Goal: Use online tool/utility

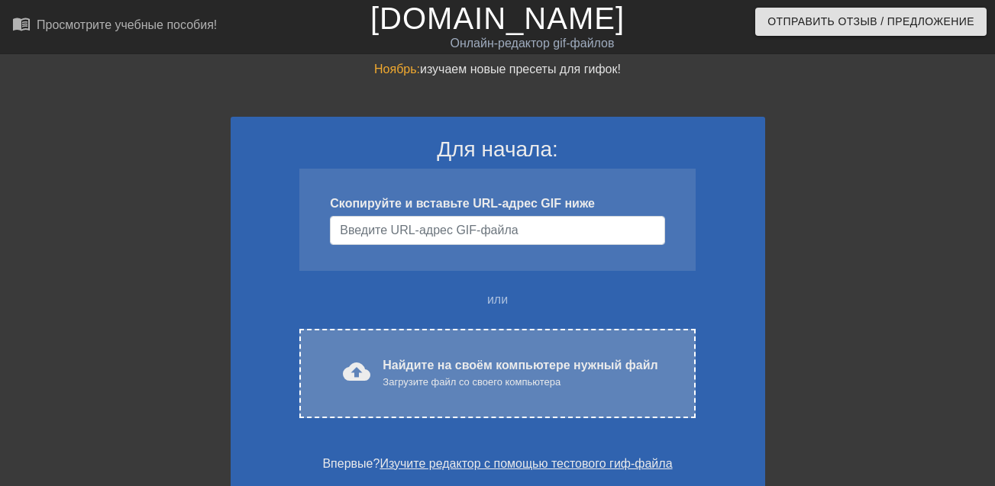
scroll to position [229, 0]
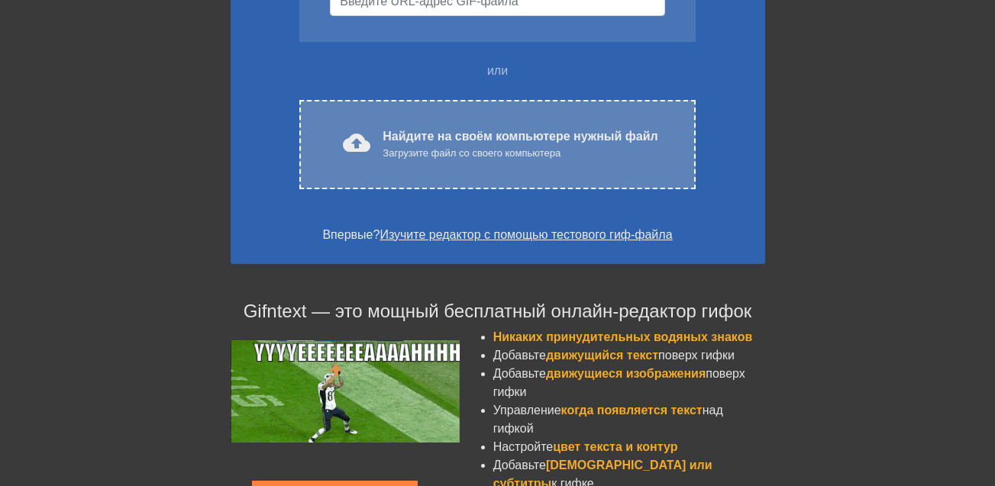
click at [377, 129] on div "cloud_upload загрузить Найдите на своём компьютере нужный файл Загрузите файл с…" at bounding box center [496, 144] width 331 height 34
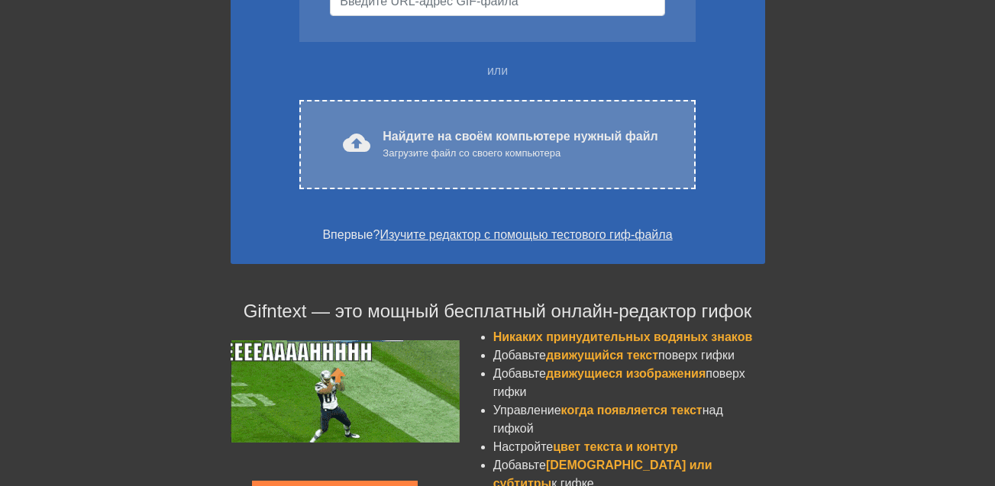
scroll to position [39, 0]
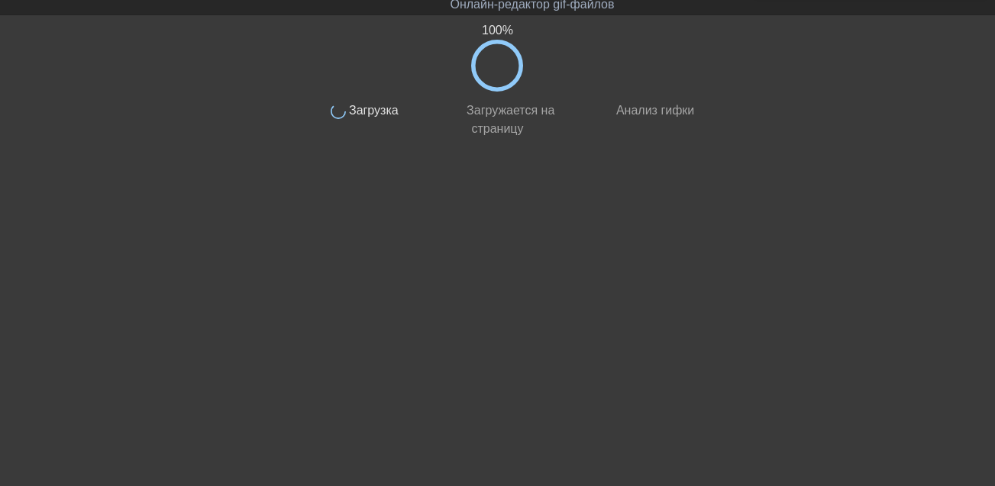
click at [492, 109] on span "Загружается на страницу" at bounding box center [509, 119] width 92 height 31
drag, startPoint x: 492, startPoint y: 109, endPoint x: 388, endPoint y: 117, distance: 104.1
click at [440, 121] on div "готово Загружается на страницу" at bounding box center [497, 115] width 144 height 47
click at [388, 117] on span "Загрузка" at bounding box center [372, 110] width 53 height 13
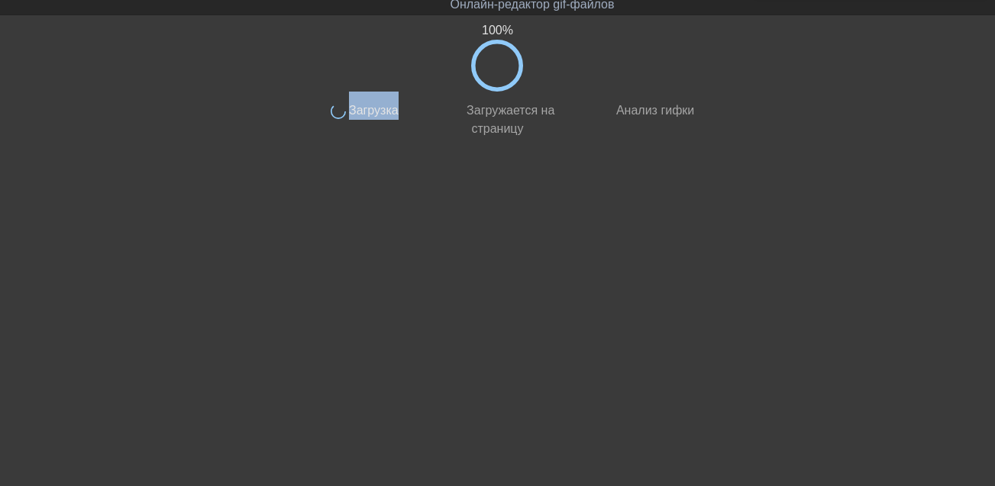
click at [387, 117] on span "Загрузка" at bounding box center [372, 110] width 53 height 13
drag, startPoint x: 518, startPoint y: 63, endPoint x: 502, endPoint y: 57, distance: 16.2
click at [507, 62] on icon at bounding box center [497, 66] width 52 height 52
click at [502, 57] on icon at bounding box center [497, 66] width 52 height 52
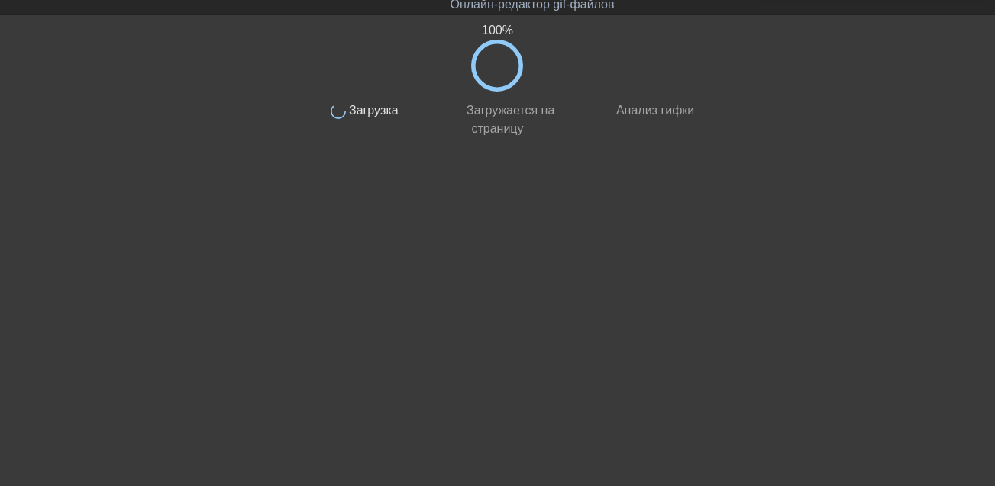
click at [502, 57] on icon at bounding box center [497, 66] width 52 height 52
drag, startPoint x: 405, startPoint y: 95, endPoint x: 396, endPoint y: 114, distance: 20.9
click at [403, 95] on div "Выполнено Загрузка" at bounding box center [352, 115] width 144 height 47
click at [396, 111] on span "Загрузка" at bounding box center [372, 110] width 53 height 13
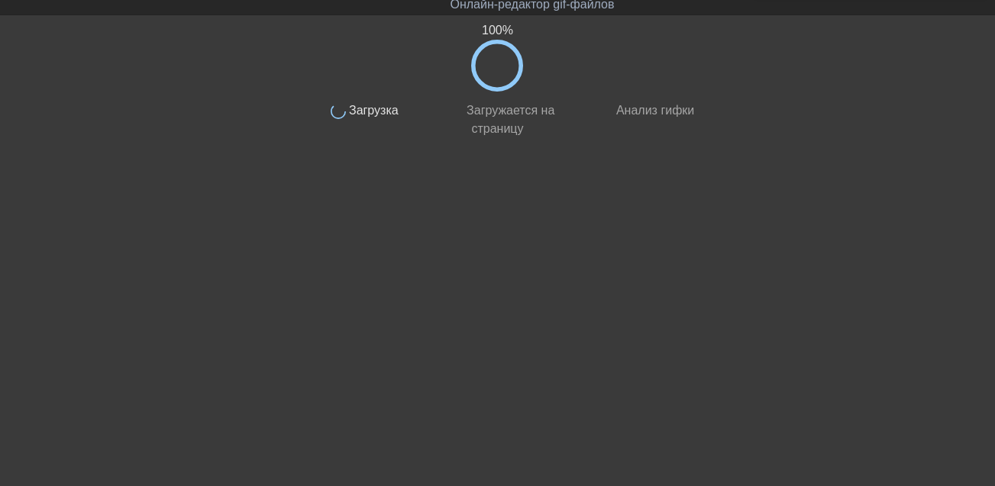
click at [519, 102] on div "готово Загружается на страницу" at bounding box center [497, 115] width 144 height 47
click at [518, 105] on span "Загружается на страницу" at bounding box center [509, 119] width 92 height 31
click at [518, 100] on div "готово Загружается на страницу" at bounding box center [497, 115] width 144 height 47
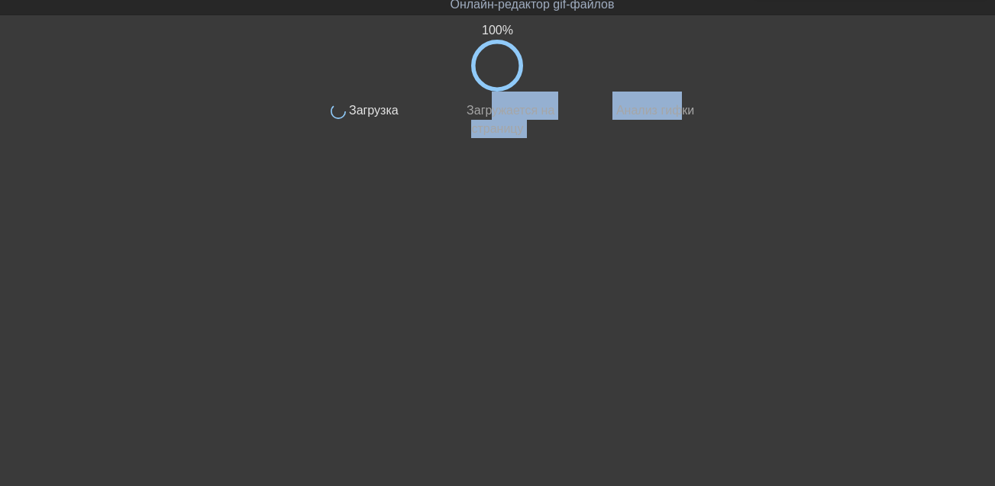
drag, startPoint x: 491, startPoint y: 113, endPoint x: 579, endPoint y: 134, distance: 91.1
click at [666, 121] on div "Выполнено Загрузка готово Загружается на страницу готово Анализ гифки" at bounding box center [497, 115] width 434 height 47
click at [566, 142] on div "100 % Выполнено Загрузка готово Загружается на страницу готово Анализ гифки" at bounding box center [497, 250] width 411 height 458
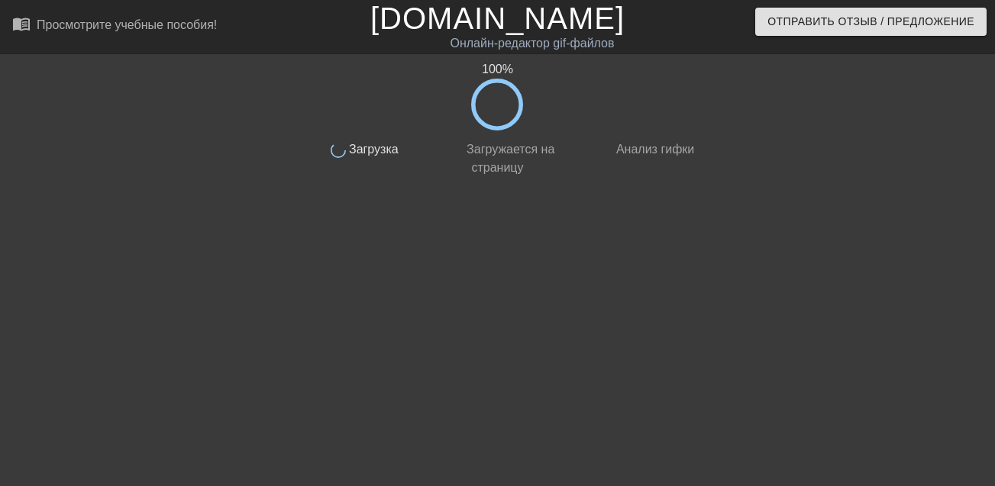
click at [467, 98] on div "100 %" at bounding box center [497, 95] width 411 height 70
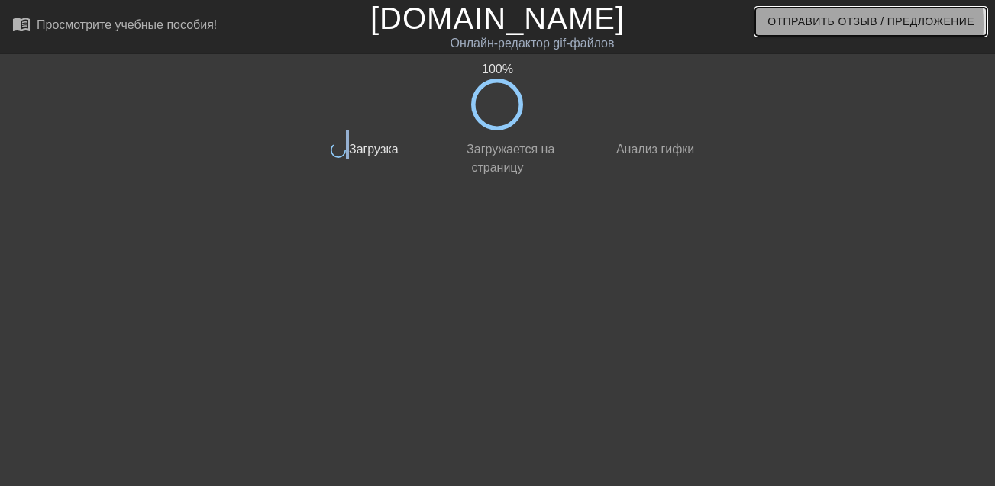
click at [808, 24] on span "Отправить Отзыв / Предложение" at bounding box center [870, 21] width 207 height 19
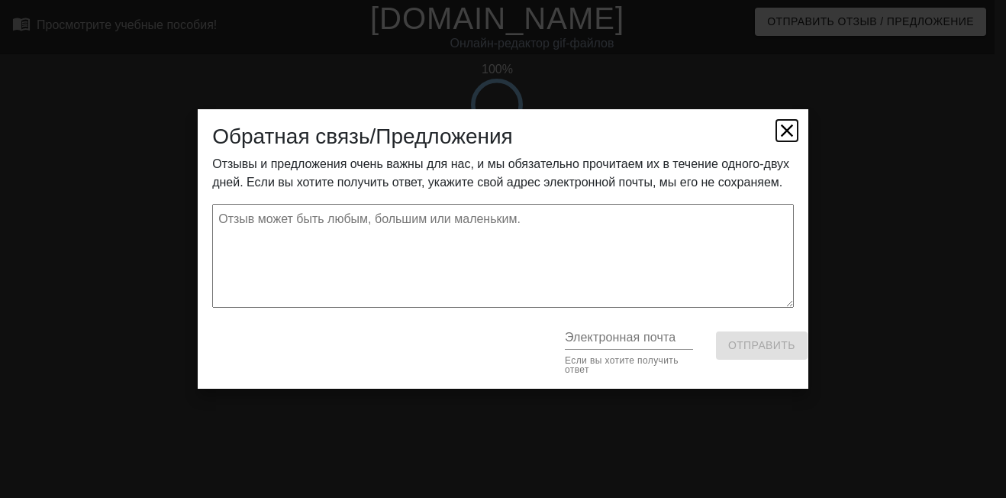
click at [783, 129] on icon at bounding box center [786, 130] width 21 height 21
type textarea "x"
